Goal: Task Accomplishment & Management: Complete application form

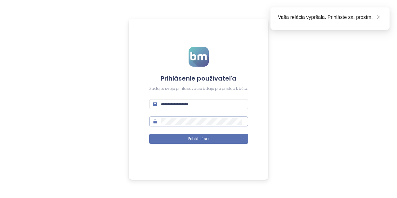
type input "**********"
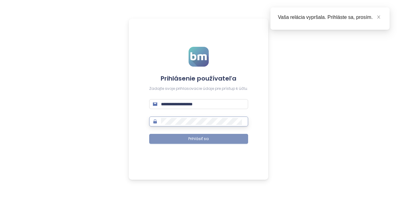
click at [174, 139] on button "Prihlásiť sa" at bounding box center [198, 139] width 99 height 10
